Goal: Find specific page/section: Find specific page/section

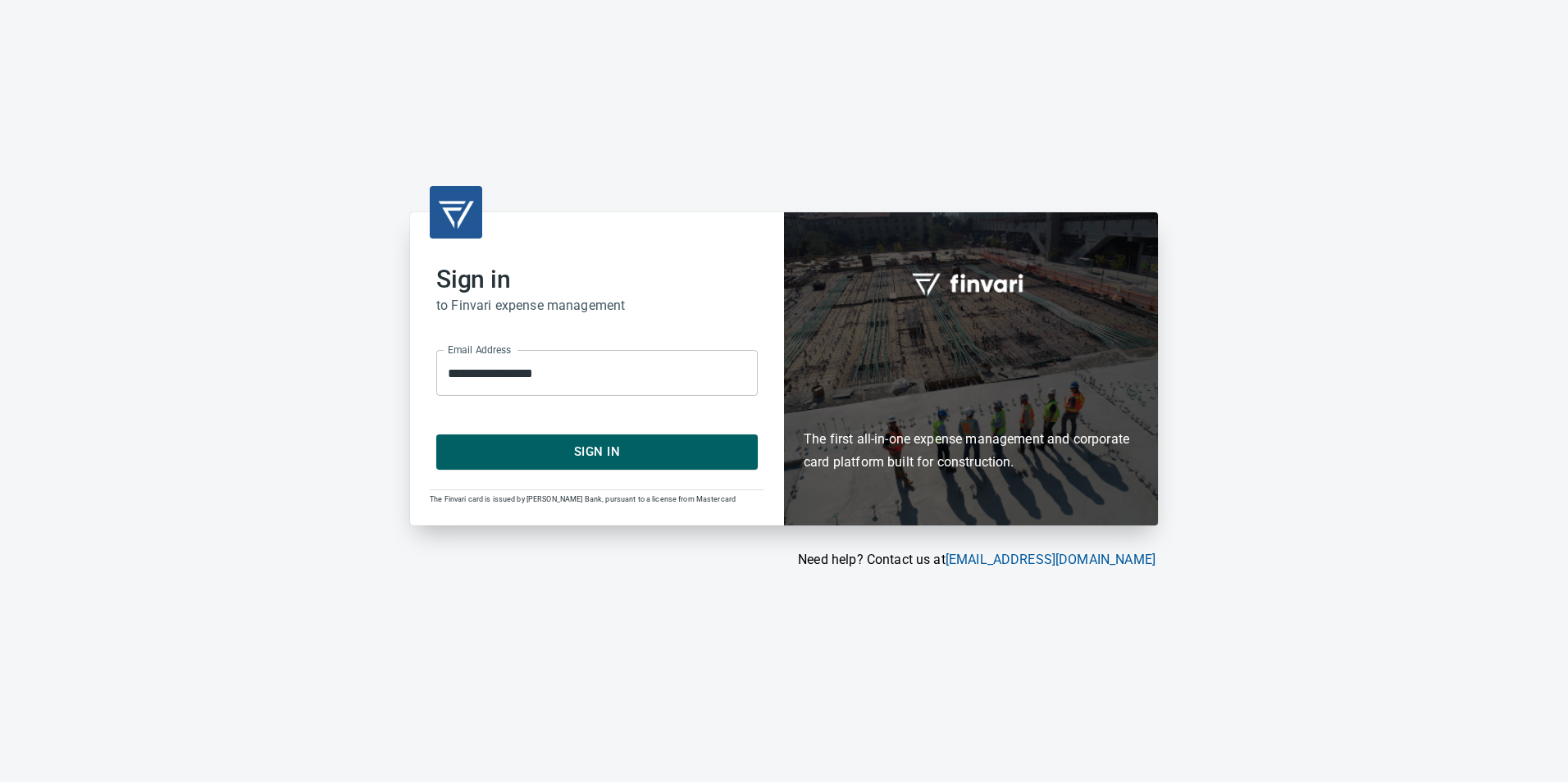
click at [497, 461] on span "Sign In" at bounding box center [597, 452] width 286 height 22
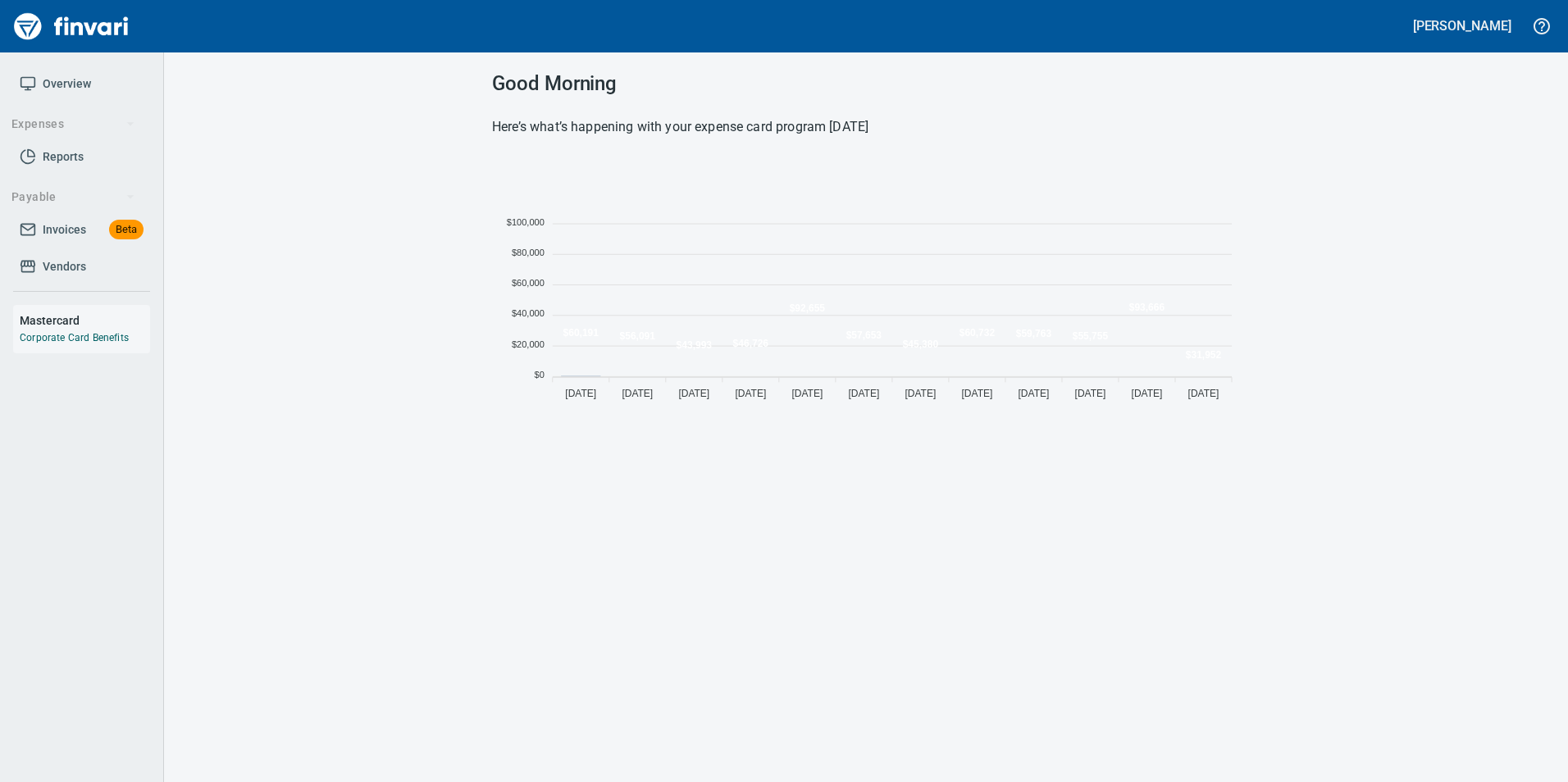
scroll to position [250, 736]
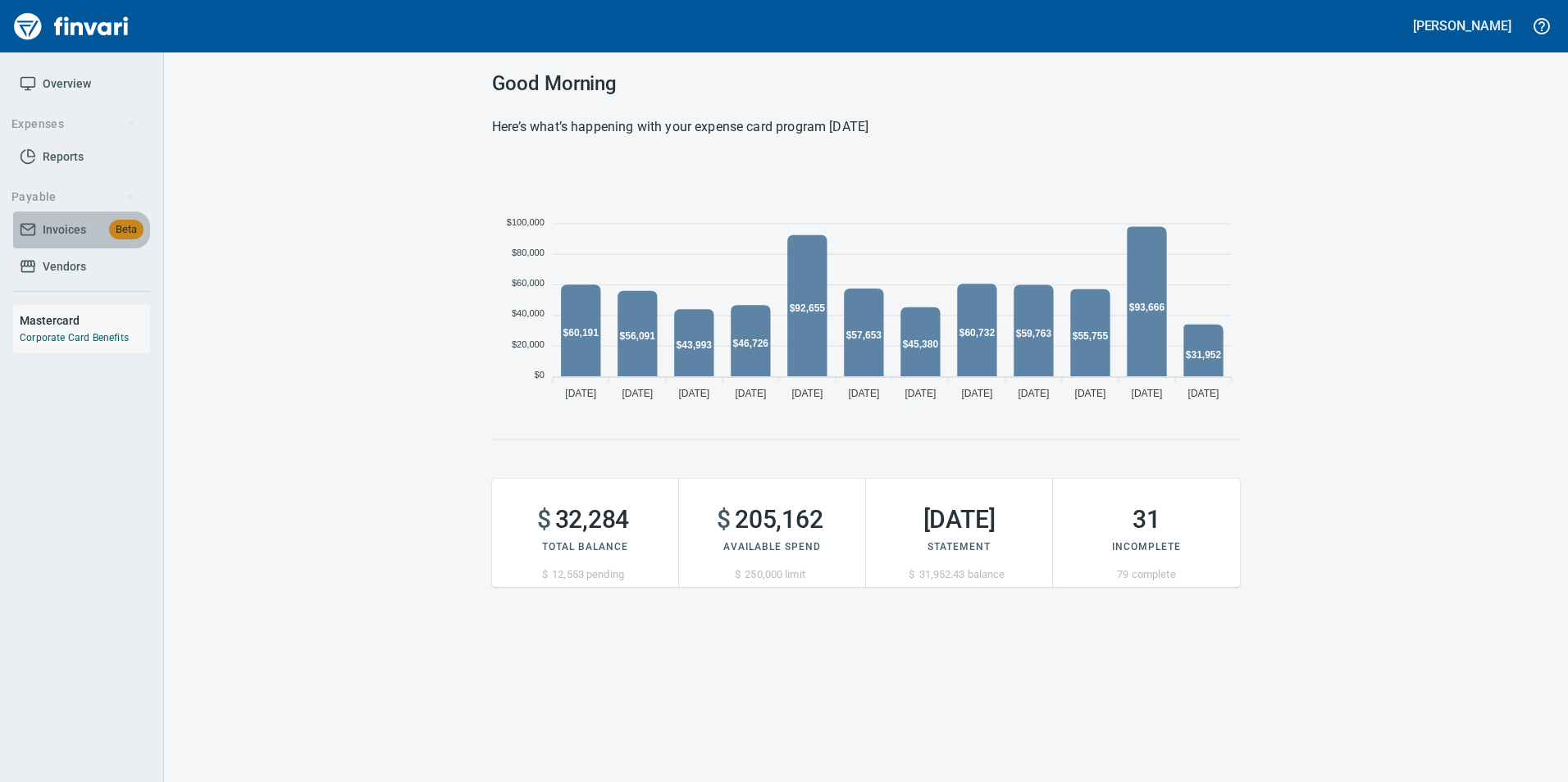
click at [83, 218] on link "Invoices Beta" at bounding box center [81, 230] width 137 height 37
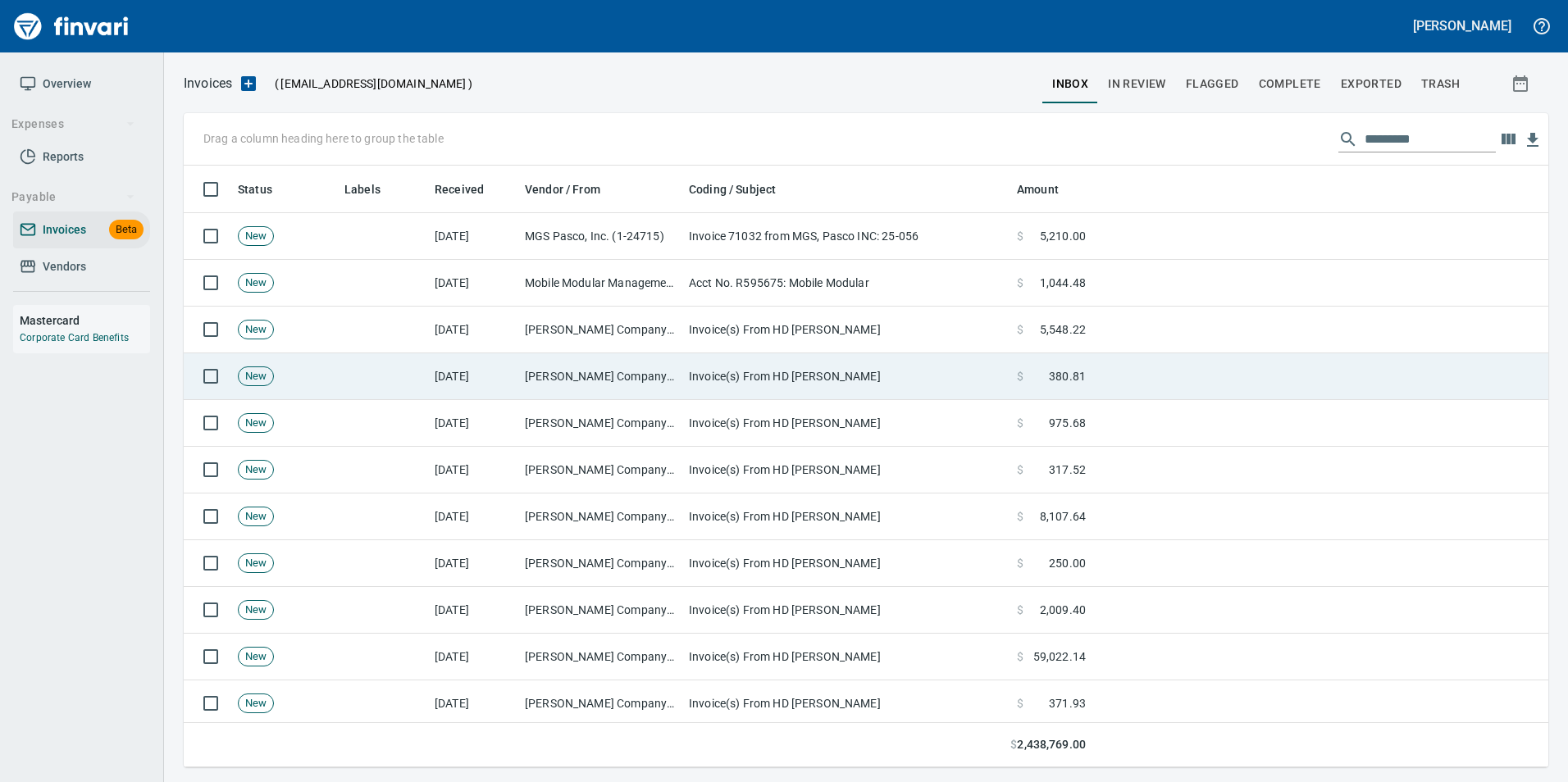
scroll to position [590, 1340]
